Goal: Task Accomplishment & Management: Manage account settings

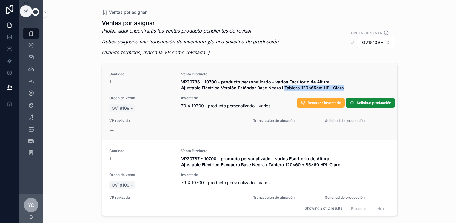
drag, startPoint x: 281, startPoint y: 87, endPoint x: 339, endPoint y: 90, distance: 57.4
click at [339, 90] on strong "VP20786 - 10700 - producto personalizado - varios Escritorio de Altura Ajustabl…" at bounding box center [262, 84] width 163 height 11
copy strong "Tablero 120x65cm HPL Claro"
click at [371, 101] on span "Solicitud producción" at bounding box center [374, 102] width 35 height 5
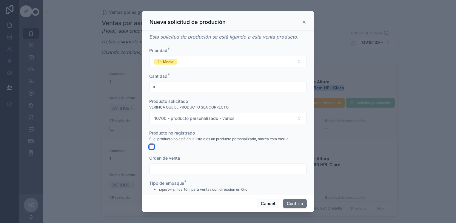
click at [150, 144] on button "button" at bounding box center [151, 146] width 5 height 5
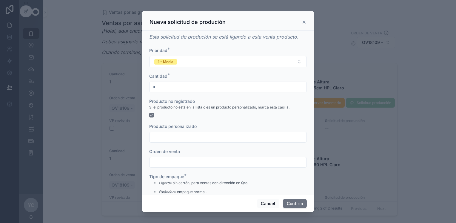
click at [176, 134] on input "text" at bounding box center [228, 137] width 157 height 8
paste input "**********"
click at [155, 137] on input "**********" at bounding box center [228, 137] width 157 height 8
click at [195, 138] on input "**********" at bounding box center [228, 137] width 157 height 8
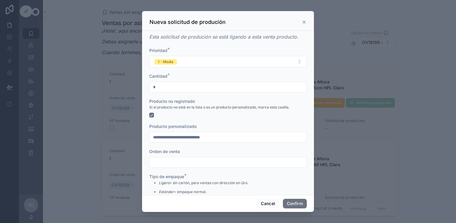
click at [213, 137] on input "**********" at bounding box center [228, 137] width 157 height 8
type input "**********"
click at [301, 200] on button "Confirm" at bounding box center [295, 203] width 24 height 10
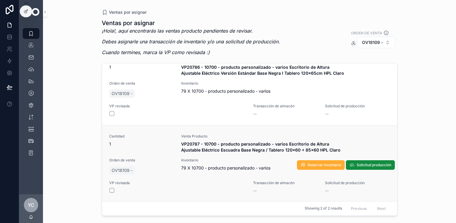
scroll to position [19, 0]
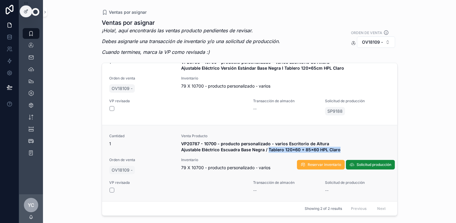
drag, startPoint x: 265, startPoint y: 150, endPoint x: 337, endPoint y: 153, distance: 71.4
click at [337, 153] on div "Cantidad 1 Venta Producto VP20787 - 10700 - producto personalizado - varios Esc…" at bounding box center [249, 163] width 281 height 60
copy strong "Tablero 120x60 + 85x60 HPL Claro"
click at [371, 163] on span "Solicitud producción" at bounding box center [374, 164] width 35 height 5
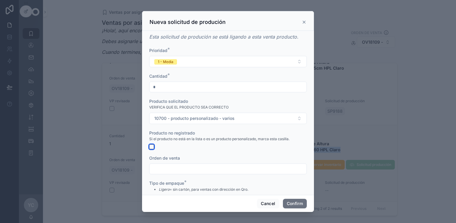
click at [152, 145] on button "button" at bounding box center [151, 146] width 5 height 5
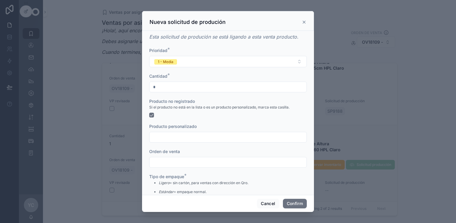
click at [170, 135] on input "text" at bounding box center [228, 137] width 157 height 8
click at [148, 113] on div "Esta solicitud de produción se está ligando a esta venta producto. Prioridad * …" at bounding box center [228, 113] width 172 height 164
click at [150, 115] on button "button" at bounding box center [151, 115] width 5 height 5
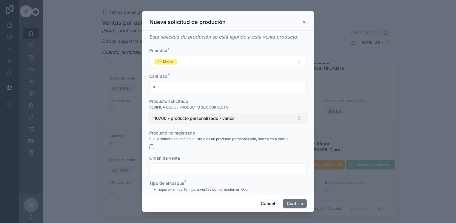
click at [169, 121] on span "10700 - producto personalizado - varios" at bounding box center [194, 118] width 80 height 6
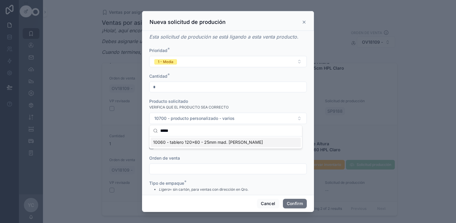
type input "*****"
click at [201, 141] on span "10060 - tablero 120x60 - 25mm mad. [PERSON_NAME]" at bounding box center [208, 142] width 110 height 6
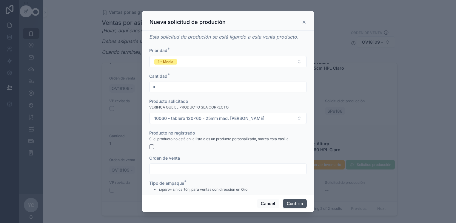
click at [293, 203] on button "Confirm" at bounding box center [295, 203] width 24 height 10
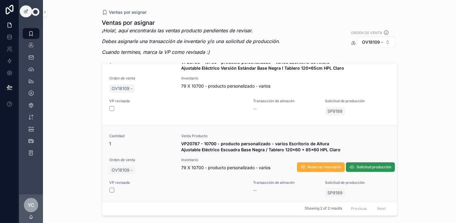
click at [358, 164] on span "Solicitud producción" at bounding box center [374, 166] width 35 height 5
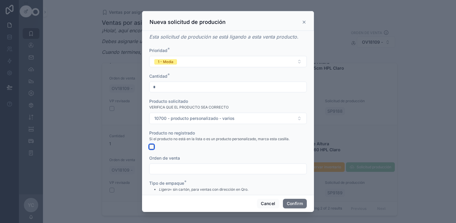
click at [153, 146] on button "button" at bounding box center [151, 146] width 5 height 5
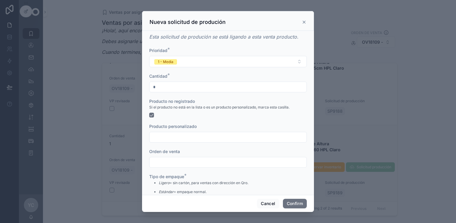
click at [162, 138] on input "text" at bounding box center [228, 137] width 157 height 8
paste input "**********"
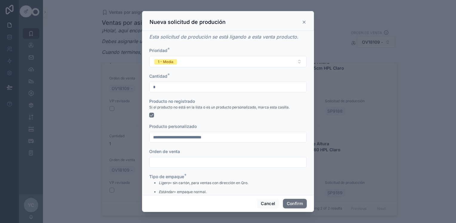
drag, startPoint x: 189, startPoint y: 137, endPoint x: 142, endPoint y: 138, distance: 46.9
click at [142, 138] on div "**********" at bounding box center [228, 113] width 172 height 164
click at [205, 138] on input "**********" at bounding box center [228, 137] width 157 height 8
type input "**********"
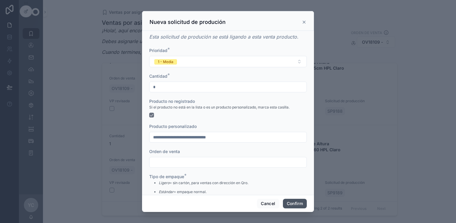
click at [294, 201] on button "Confirm" at bounding box center [295, 203] width 24 height 10
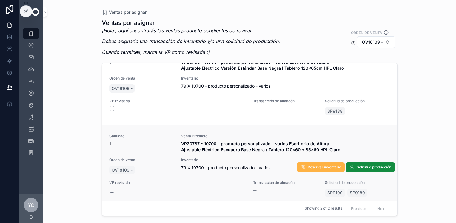
click at [315, 167] on span "Reservar inventario" at bounding box center [324, 166] width 33 height 5
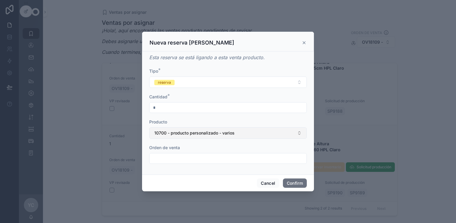
click at [182, 132] on span "10700 - producto personalizado - varios" at bounding box center [194, 133] width 80 height 6
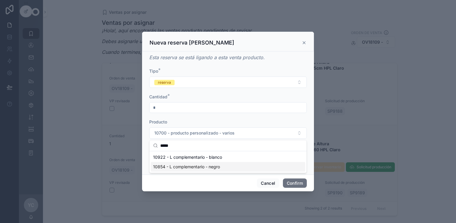
type input "*****"
drag, startPoint x: 202, startPoint y: 167, endPoint x: 251, endPoint y: 179, distance: 50.3
click at [202, 167] on span "10854 - L complementario - negro" at bounding box center [186, 167] width 67 height 6
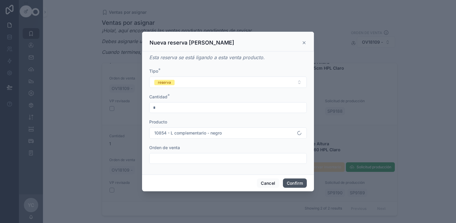
click at [298, 180] on button "Confirm" at bounding box center [295, 183] width 24 height 10
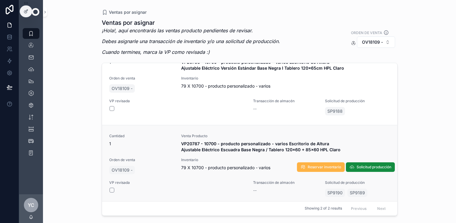
click at [324, 166] on span "Reservar inventario" at bounding box center [324, 166] width 33 height 5
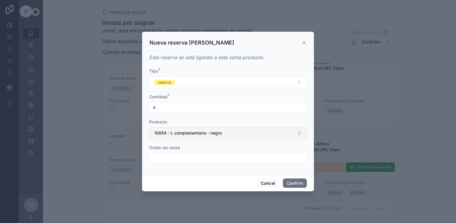
click at [181, 132] on span "10854 - L complementario - negro" at bounding box center [187, 133] width 67 height 6
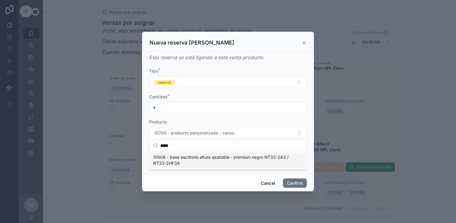
type input "*****"
drag, startPoint x: 217, startPoint y: 159, endPoint x: 223, endPoint y: 160, distance: 6.3
click at [217, 159] on span "10006 - base escritorio altura ajustable - premium negro NT33-2A3 / NT33-2HF3A" at bounding box center [224, 160] width 143 height 12
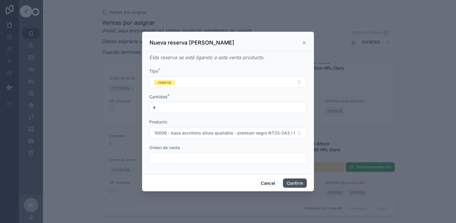
click at [303, 183] on button "Confirm" at bounding box center [295, 183] width 24 height 10
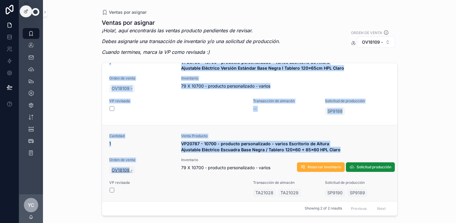
drag, startPoint x: 112, startPoint y: 165, endPoint x: 128, endPoint y: 172, distance: 17.4
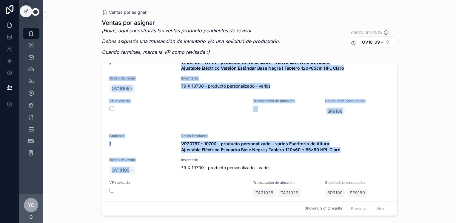
drag, startPoint x: 128, startPoint y: 172, endPoint x: 85, endPoint y: 165, distance: 43.9
click at [85, 165] on div "Ventas por asignar Ventas por asignar ¡Hola!, aquí encontrarás las ventas produ…" at bounding box center [249, 111] width 413 height 223
click at [90, 165] on div "Ventas por asignar Ventas por asignar ¡Hola!, aquí encontrarás las ventas produ…" at bounding box center [249, 111] width 413 height 223
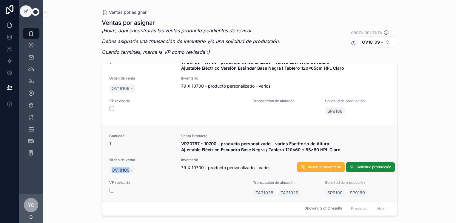
drag, startPoint x: 108, startPoint y: 165, endPoint x: 129, endPoint y: 171, distance: 22.2
click at [129, 171] on div "Cantidad 1 Venta Producto VP20787 - 10700 - producto personalizado - varios Esc…" at bounding box center [249, 165] width 295 height 81
copy span "OV18109"
click at [112, 190] on button "scrollable content" at bounding box center [112, 189] width 5 height 5
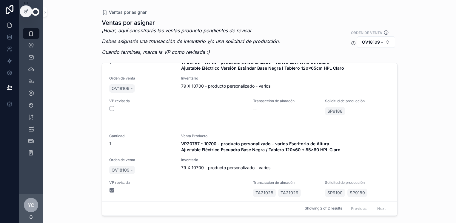
scroll to position [0, 0]
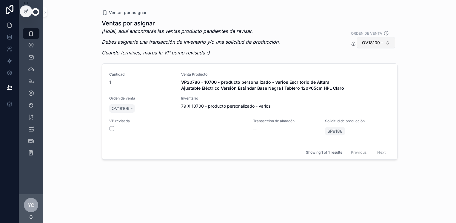
drag, startPoint x: 382, startPoint y: 41, endPoint x: 380, endPoint y: 43, distance: 3.4
click at [382, 41] on span "OV18109 -" at bounding box center [372, 43] width 21 height 6
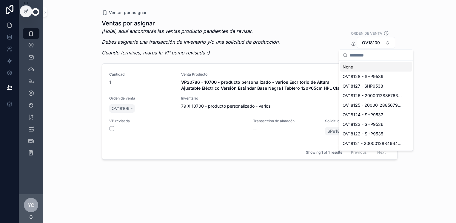
click at [355, 66] on div "None" at bounding box center [376, 67] width 72 height 10
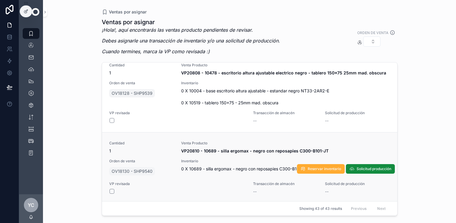
scroll to position [2965, 0]
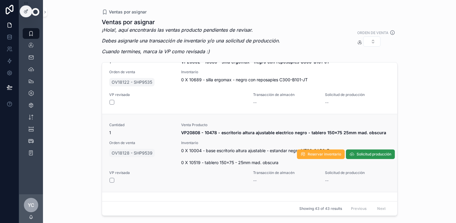
click at [370, 153] on span "Solicitud producción" at bounding box center [374, 154] width 35 height 5
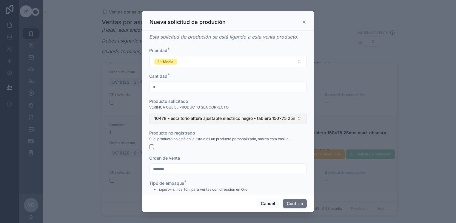
click at [263, 115] on span "10478 - escritorio altura ajustable electrico negro - tablero 150x75 25mm mad. …" at bounding box center [224, 118] width 140 height 6
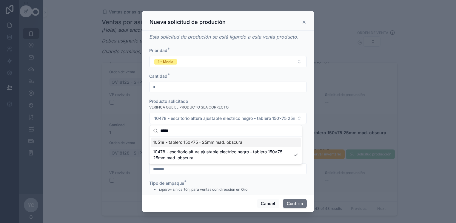
type input "*****"
click at [252, 142] on div "10519 - tablero 150x75 - 25mm mad. obscura" at bounding box center [226, 142] width 150 height 10
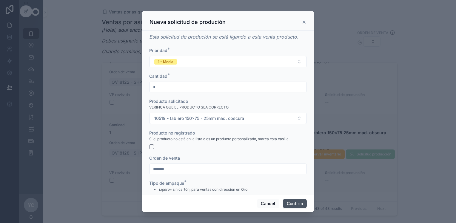
click at [292, 204] on button "Confirm" at bounding box center [295, 203] width 24 height 10
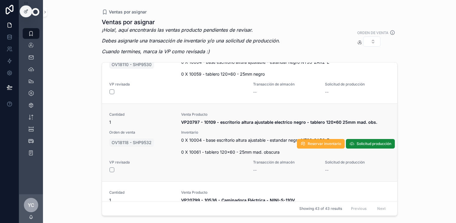
scroll to position [2756, 0]
click at [367, 143] on span "Solicitud producción" at bounding box center [374, 143] width 35 height 5
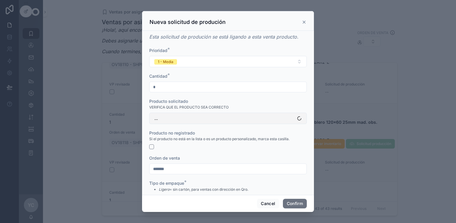
click at [230, 119] on button "..." at bounding box center [228, 118] width 158 height 11
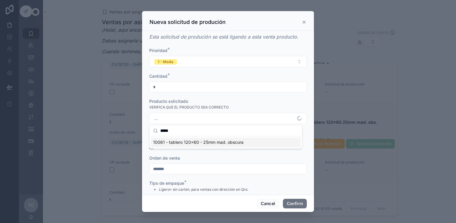
type input "*****"
click at [218, 141] on span "10061 - tablero 120x60 - 25mm mad. obscura" at bounding box center [198, 142] width 90 height 6
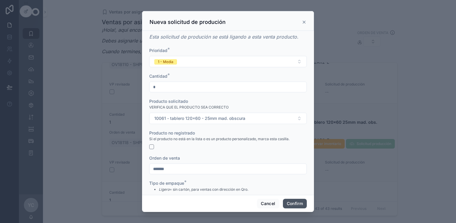
click at [292, 201] on button "Confirm" at bounding box center [295, 203] width 24 height 10
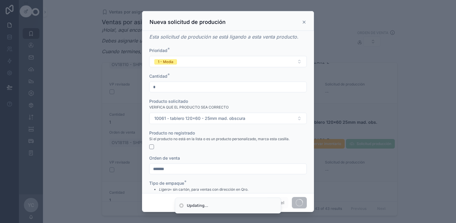
click at [292, 200] on span at bounding box center [299, 202] width 15 height 11
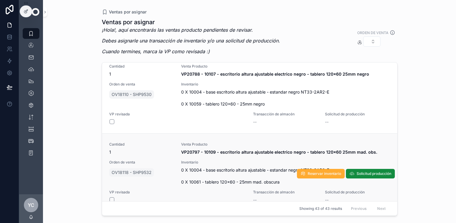
scroll to position [2727, 0]
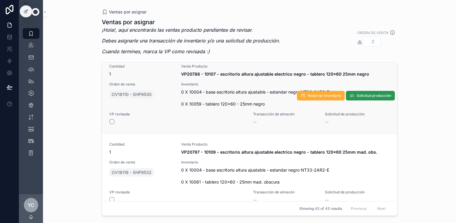
click at [349, 91] on button "Solicitud producción" at bounding box center [370, 96] width 49 height 10
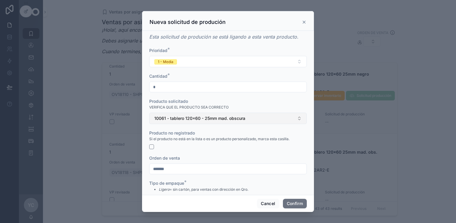
click at [183, 120] on span "10061 - tablero 120x60 - 25mm mad. obscura" at bounding box center [199, 118] width 91 height 6
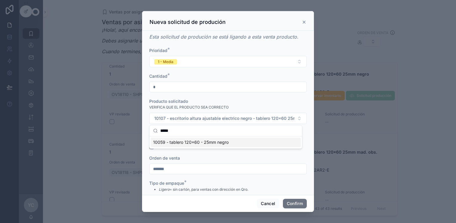
type input "*****"
click at [186, 141] on span "10059 - tablero 120x60 - 25mm negro" at bounding box center [191, 142] width 76 height 6
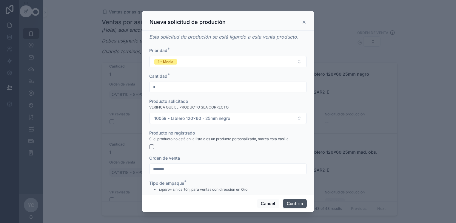
click at [298, 203] on button "Confirm" at bounding box center [295, 203] width 24 height 10
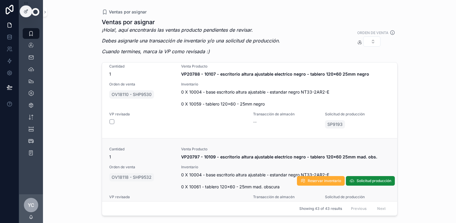
scroll to position [2731, 0]
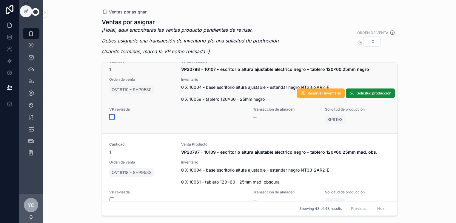
click at [111, 117] on button "scrollable content" at bounding box center [112, 116] width 5 height 5
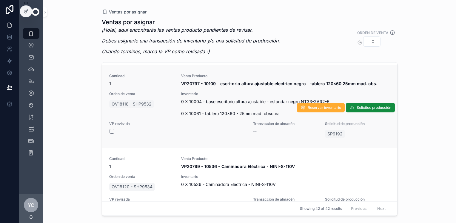
scroll to position [2702, 0]
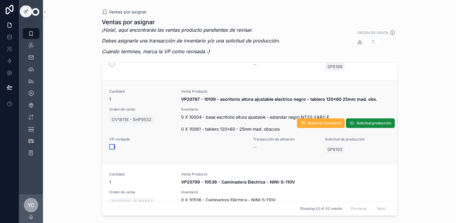
click at [112, 145] on button "scrollable content" at bounding box center [112, 146] width 5 height 5
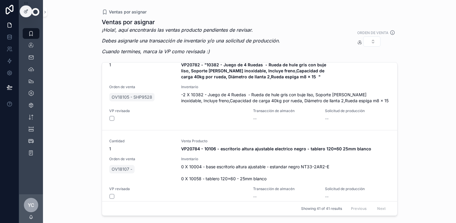
scroll to position [2433, 0]
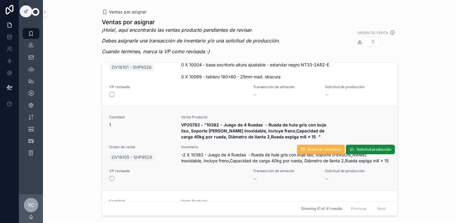
click at [314, 147] on span "Reservar inventario" at bounding box center [324, 149] width 33 height 5
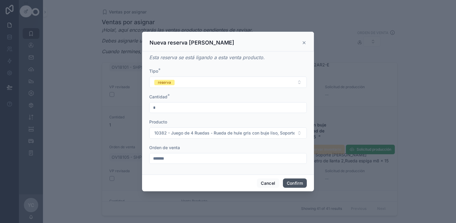
click at [291, 181] on button "Confirm" at bounding box center [295, 183] width 24 height 10
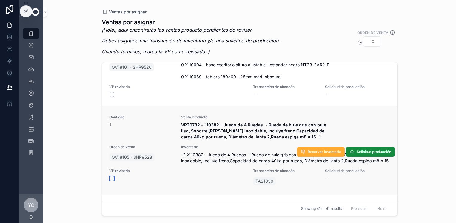
click at [111, 177] on button "scrollable content" at bounding box center [112, 178] width 5 height 5
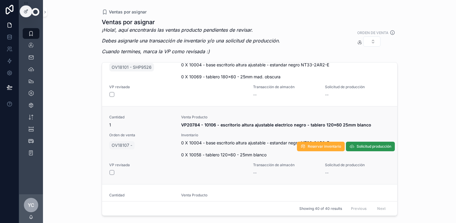
click at [364, 146] on span "Solicitud producción" at bounding box center [374, 146] width 35 height 5
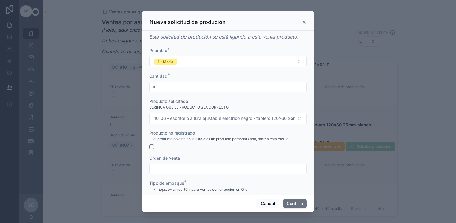
click at [216, 126] on form "Prioridad * 1 - Media Cantidad * * Producto solicitado VERIFICA QUE EL PRODUCTO…" at bounding box center [228, 140] width 158 height 186
click at [221, 120] on span "10106 - escritorio altura ajustable electrico negro - tablero 120x60 25mm blanco" at bounding box center [224, 118] width 140 height 6
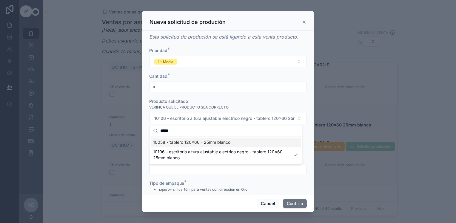
type input "*****"
click at [215, 142] on span "10058 - tablero 120x60 - 25mm blanco" at bounding box center [191, 142] width 77 height 6
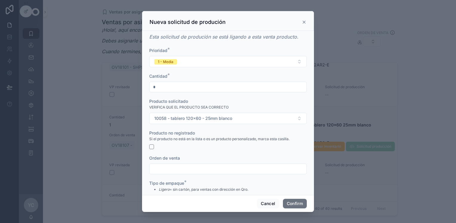
click at [307, 207] on div "Cancel Confirm" at bounding box center [228, 203] width 172 height 17
click at [178, 173] on div at bounding box center [228, 168] width 158 height 11
click at [179, 170] on input "text" at bounding box center [228, 168] width 157 height 8
type input "******"
click at [301, 202] on button "Confirm" at bounding box center [295, 203] width 24 height 10
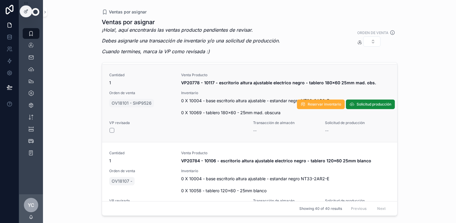
scroll to position [2373, 0]
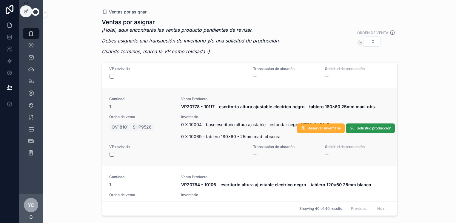
click at [356, 130] on button "Solicitud producción" at bounding box center [370, 128] width 49 height 10
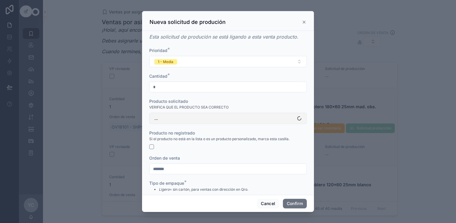
click at [221, 119] on button "..." at bounding box center [228, 118] width 158 height 11
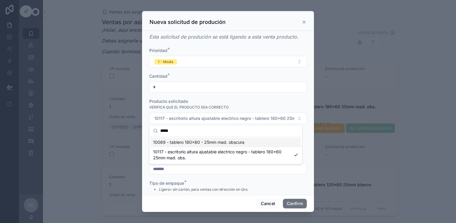
type input "*****"
click at [210, 144] on span "10069 - tablero 180x60 - 25mm mad. obscura" at bounding box center [198, 142] width 91 height 6
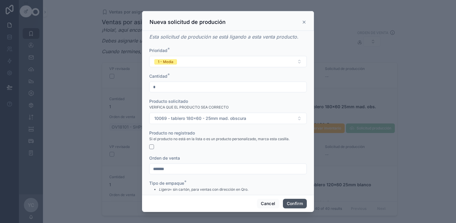
click at [293, 203] on button "Confirm" at bounding box center [295, 203] width 24 height 10
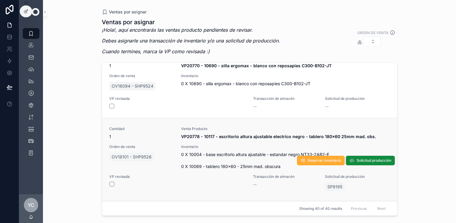
scroll to position [2800, 0]
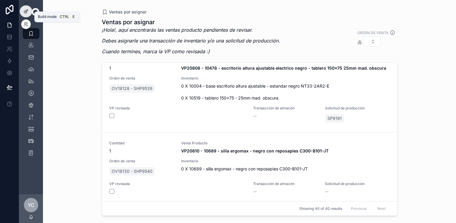
click at [24, 9] on icon at bounding box center [26, 11] width 5 height 5
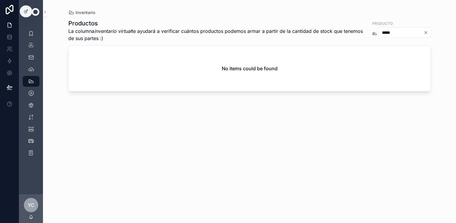
click at [427, 33] on icon "Clear" at bounding box center [425, 32] width 5 height 5
click at [401, 34] on input "scrollable content" at bounding box center [407, 32] width 47 height 8
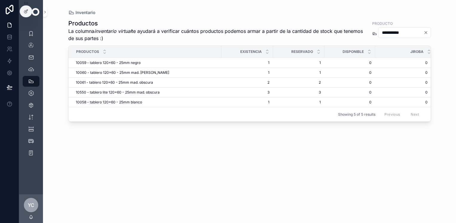
type input "**********"
click at [33, 57] on icon "scrollable content" at bounding box center [31, 57] width 6 height 6
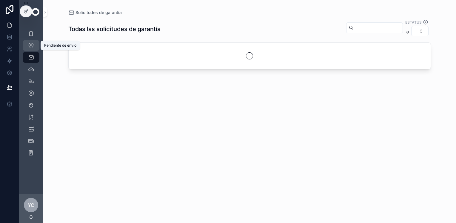
click at [29, 46] on icon "scrollable content" at bounding box center [31, 45] width 6 height 6
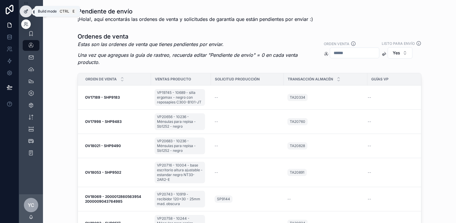
click at [27, 13] on icon at bounding box center [26, 11] width 5 height 5
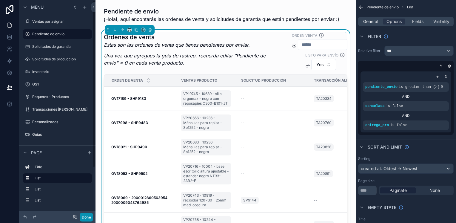
click at [85, 216] on button "Done" at bounding box center [86, 216] width 13 height 9
